Goal: Find contact information: Find contact information

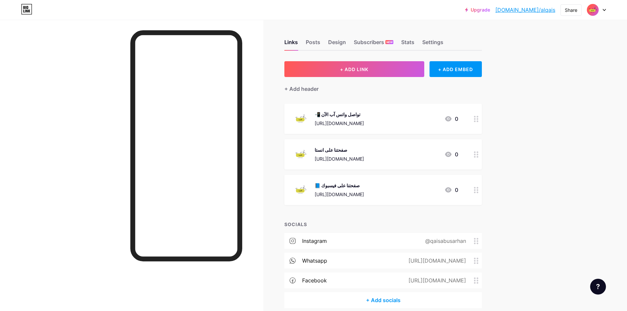
drag, startPoint x: 379, startPoint y: 260, endPoint x: 473, endPoint y: 262, distance: 93.6
click at [473, 262] on div "[URL][DOMAIN_NAME]" at bounding box center [436, 261] width 76 height 8
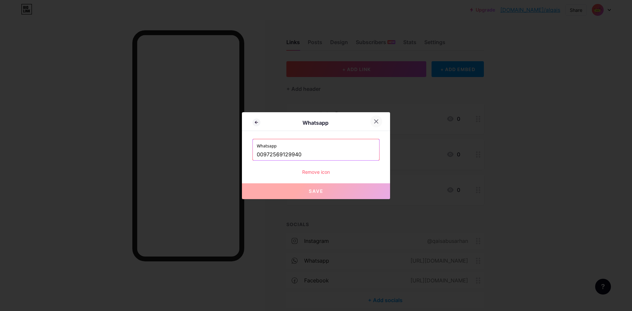
click at [376, 122] on icon at bounding box center [376, 121] width 5 height 5
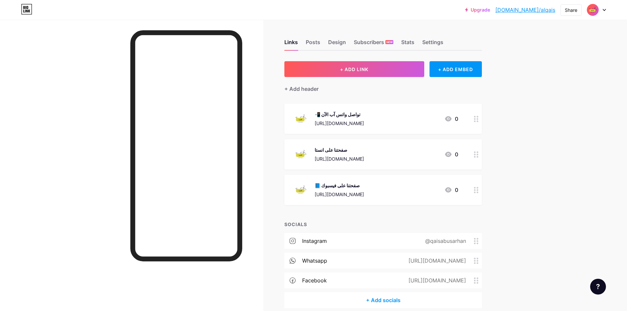
drag, startPoint x: 381, startPoint y: 262, endPoint x: 464, endPoint y: 262, distance: 83.0
click at [464, 262] on div "[URL][DOMAIN_NAME]" at bounding box center [436, 261] width 76 height 8
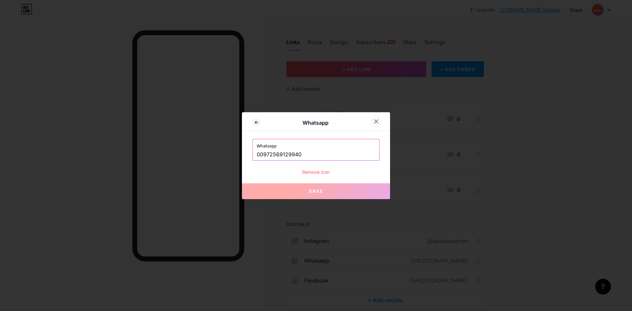
click at [376, 121] on icon at bounding box center [376, 121] width 5 height 5
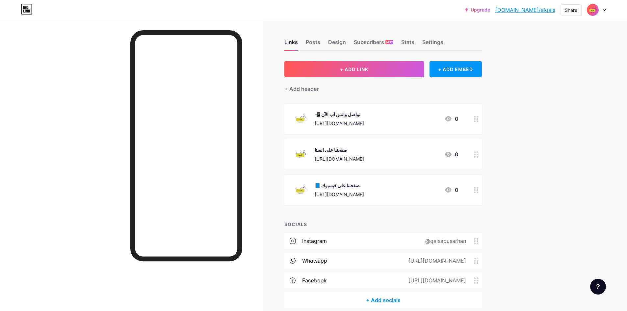
drag, startPoint x: 464, startPoint y: 259, endPoint x: 534, endPoint y: 235, distance: 73.6
click at [534, 235] on div "Upgrade [DOMAIN_NAME]/alqais... [DOMAIN_NAME]/alqais Share Switch accounts القي…" at bounding box center [313, 170] width 627 height 341
click at [325, 262] on div "whatsapp" at bounding box center [314, 261] width 25 height 8
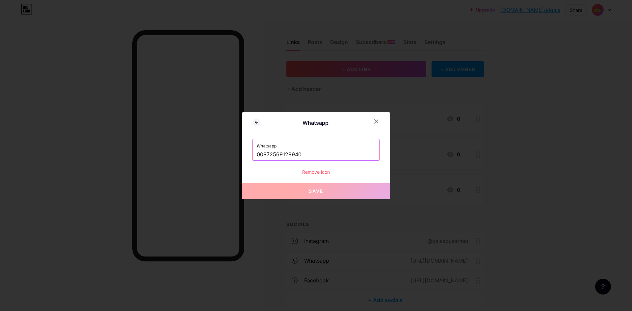
drag, startPoint x: 324, startPoint y: 153, endPoint x: 237, endPoint y: 154, distance: 87.6
click at [237, 154] on div "Whatsapp Whatsapp [PHONE_NUMBER] Remove icon Save" at bounding box center [316, 155] width 632 height 311
click at [375, 120] on icon at bounding box center [376, 121] width 5 height 5
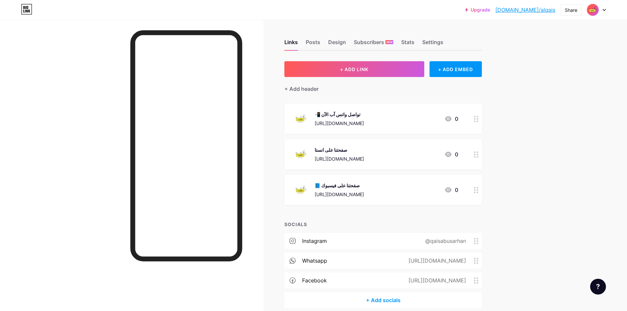
drag, startPoint x: 387, startPoint y: 120, endPoint x: 314, endPoint y: 121, distance: 73.5
click at [314, 121] on div "📲 تواصل واتس آب الآن [URL][DOMAIN_NAME] 0" at bounding box center [375, 118] width 166 height 17
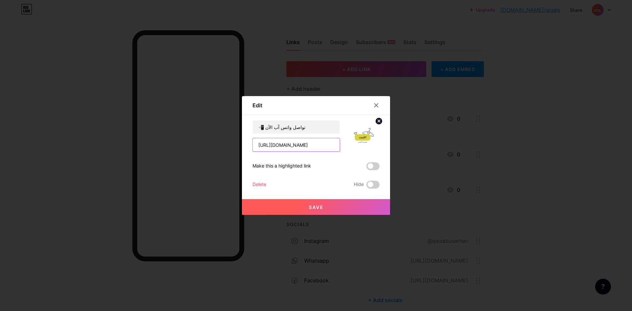
drag, startPoint x: 329, startPoint y: 144, endPoint x: 245, endPoint y: 145, distance: 84.3
click at [245, 145] on div "Edit Content YouTube Play YouTube video without leaving your page. ADD Vimeo Pl…" at bounding box center [316, 155] width 148 height 119
click at [376, 105] on icon at bounding box center [376, 105] width 5 height 5
